Goal: Task Accomplishment & Management: Use online tool/utility

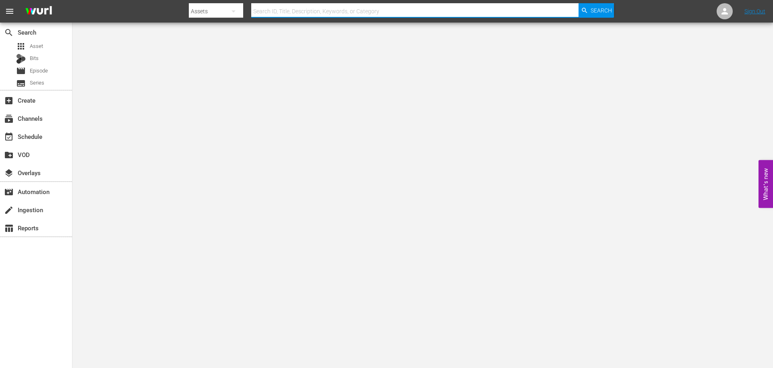
click at [327, 8] on input "text" at bounding box center [414, 11] width 327 height 19
type input "war pigs"
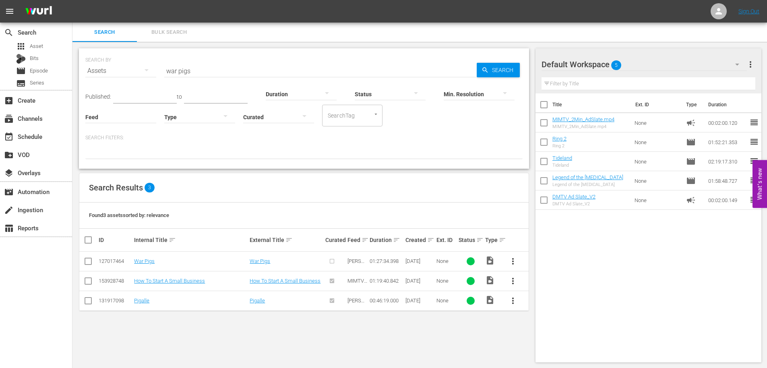
click at [87, 261] on input "checkbox" at bounding box center [88, 263] width 10 height 10
checkbox input "true"
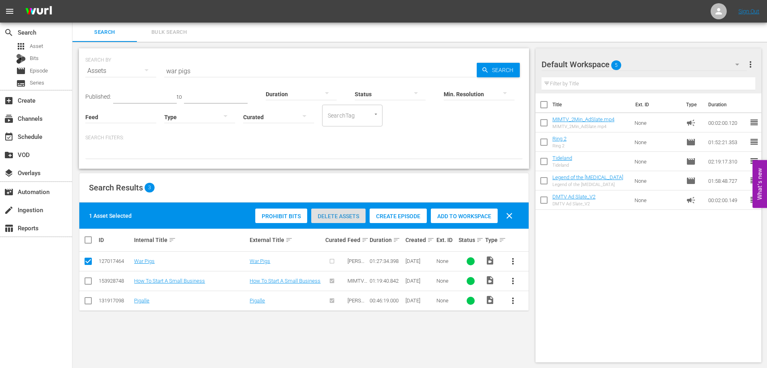
click at [337, 220] on div "Delete Assets" at bounding box center [338, 216] width 54 height 15
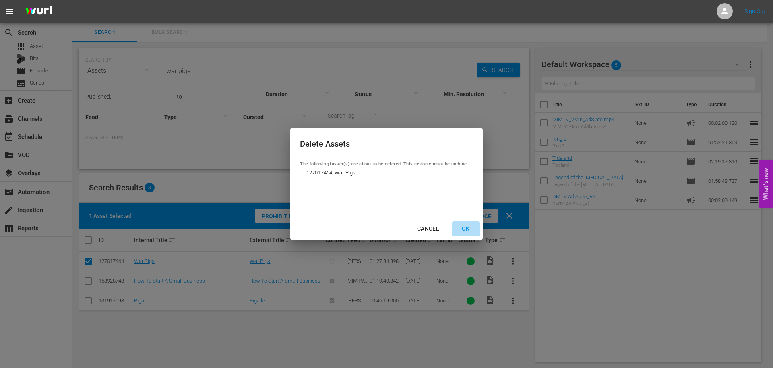
click at [465, 232] on div "OK" at bounding box center [466, 229] width 21 height 10
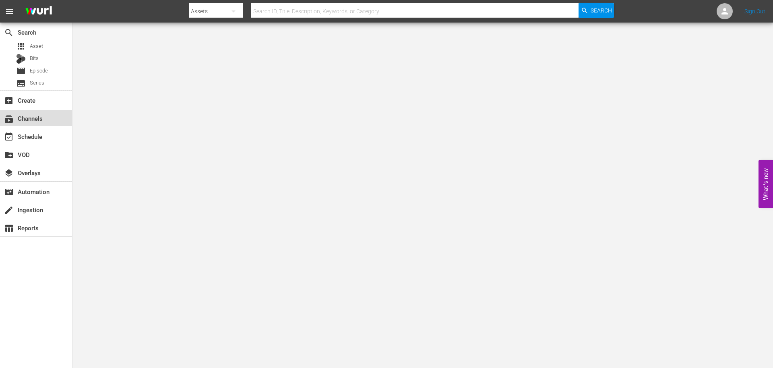
click at [43, 119] on div "subscriptions Channels" at bounding box center [22, 117] width 45 height 7
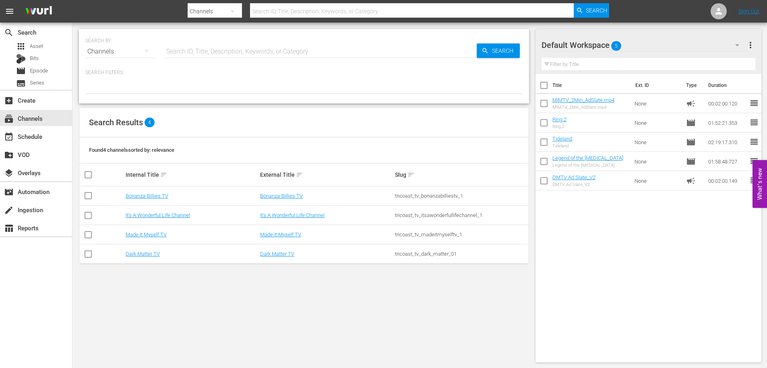
click at [138, 248] on td "Dark Matter TV" at bounding box center [191, 254] width 135 height 19
click at [139, 253] on link "Dark Matter TV" at bounding box center [143, 254] width 34 height 6
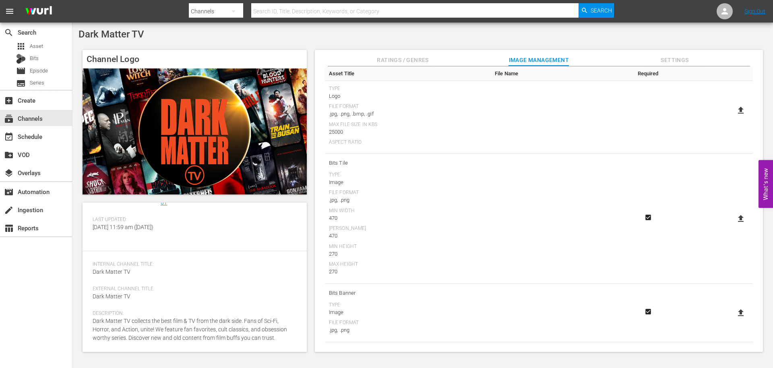
scroll to position [60, 0]
click at [37, 137] on div "event_available Schedule" at bounding box center [22, 135] width 45 height 7
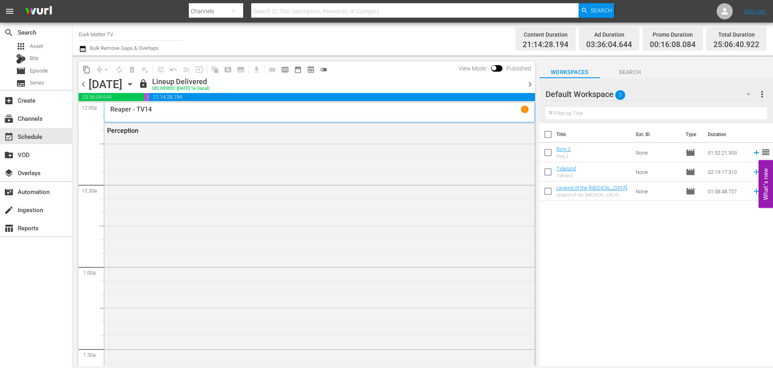
click at [132, 84] on icon "button" at bounding box center [130, 84] width 4 height 2
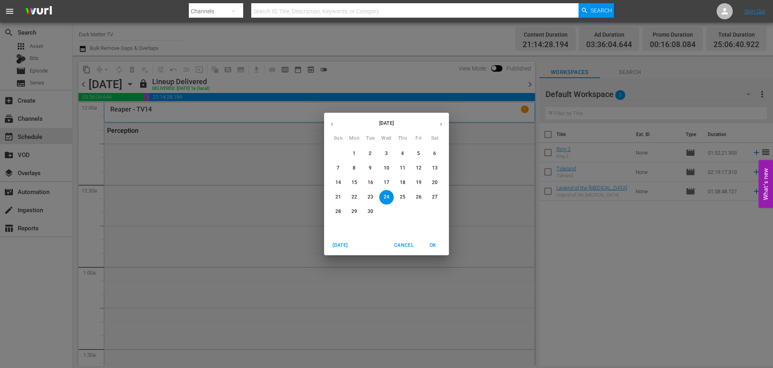
click at [240, 84] on div "September 2025 Sun Mon Tue Wed Thu Fri Sat 31 1 2 3 4 5 6 7 8 9 10 11 12 13 14 …" at bounding box center [386, 184] width 773 height 368
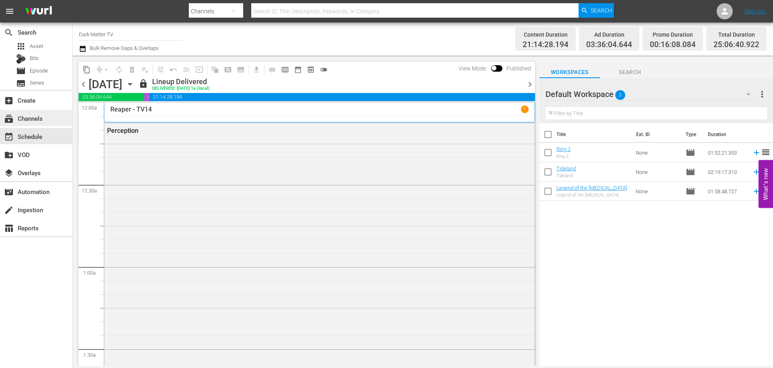
click at [60, 118] on div "subscriptions Channels" at bounding box center [36, 118] width 72 height 16
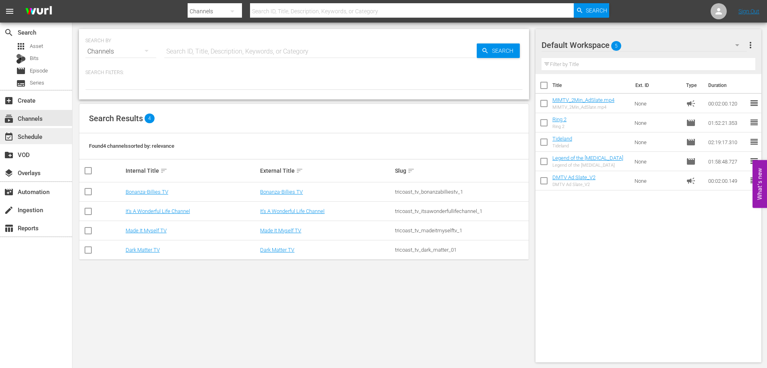
click at [35, 136] on div "event_available Schedule" at bounding box center [22, 135] width 45 height 7
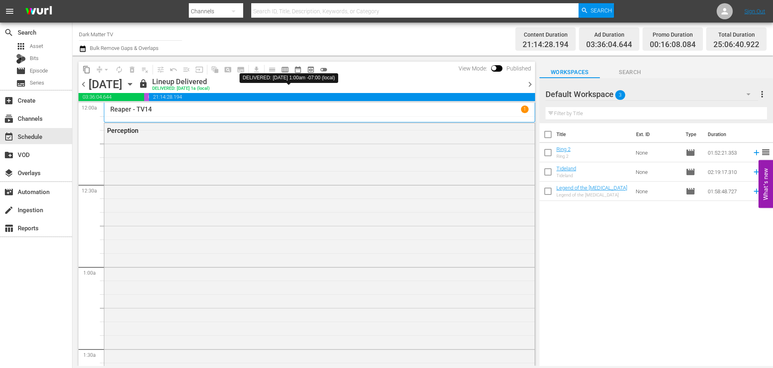
click at [210, 86] on div "DELIVERED: 9/23 @ 1a (local)" at bounding box center [181, 88] width 58 height 5
click at [122, 86] on div "Wednesday, September 24th" at bounding box center [106, 84] width 34 height 13
click at [135, 85] on icon "button" at bounding box center [130, 84] width 9 height 9
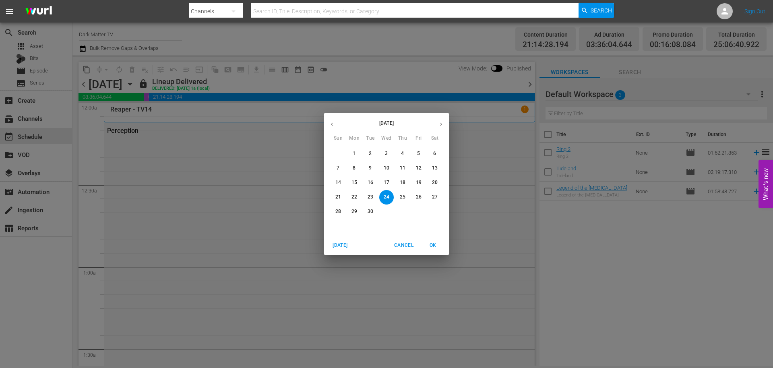
click at [238, 85] on div "September 2025 Sun Mon Tue Wed Thu Fri Sat 31 1 2 3 4 5 6 7 8 9 10 11 12 13 14 …" at bounding box center [386, 184] width 773 height 368
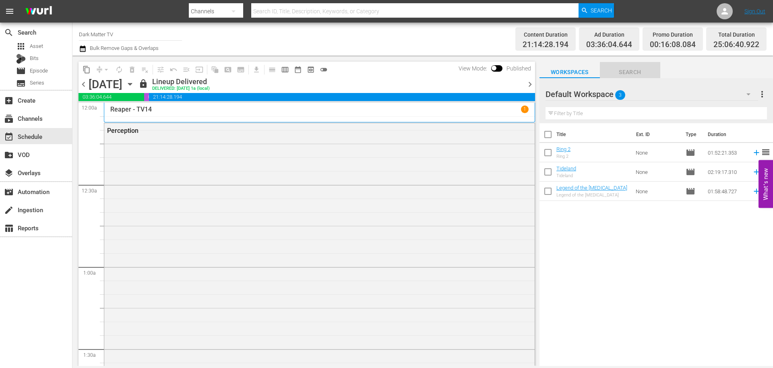
click at [620, 72] on span "Search" at bounding box center [630, 72] width 60 height 10
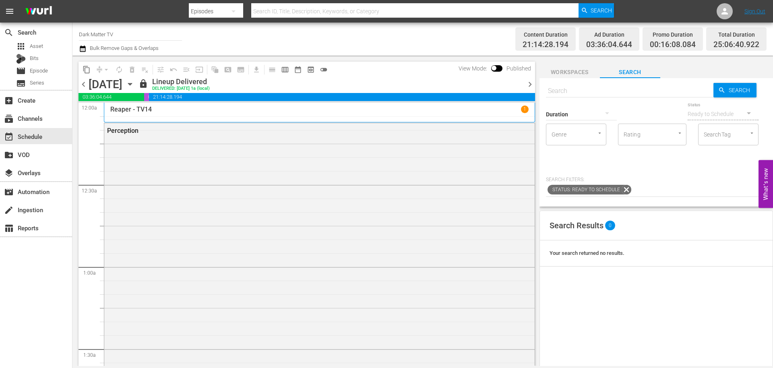
click at [498, 68] on input "checkbox" at bounding box center [494, 70] width 17 height 6
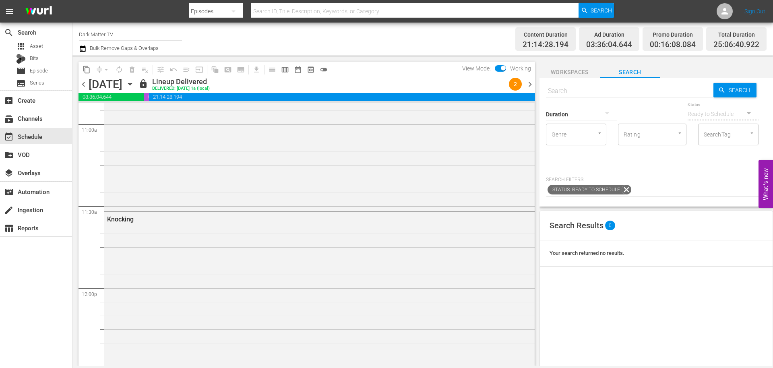
scroll to position [1601, 0]
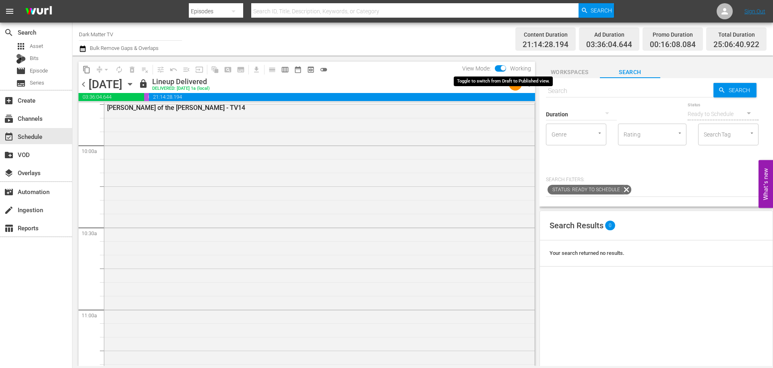
click at [505, 67] on input "checkbox" at bounding box center [503, 70] width 17 height 6
checkbox input "false"
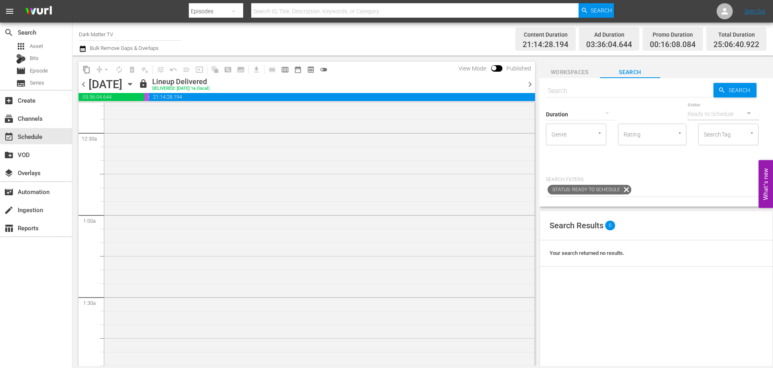
scroll to position [0, 0]
